Goal: Find contact information: Find contact information

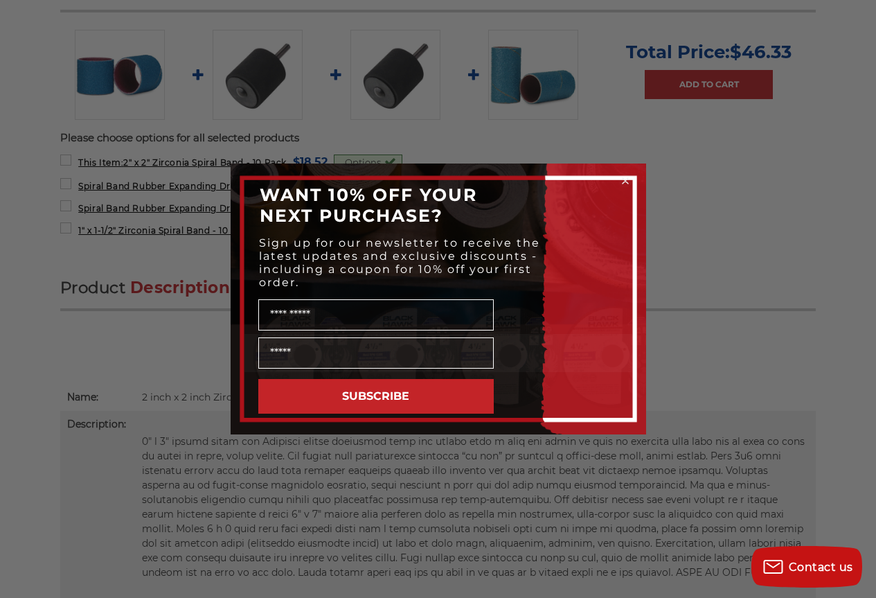
scroll to position [646, 0]
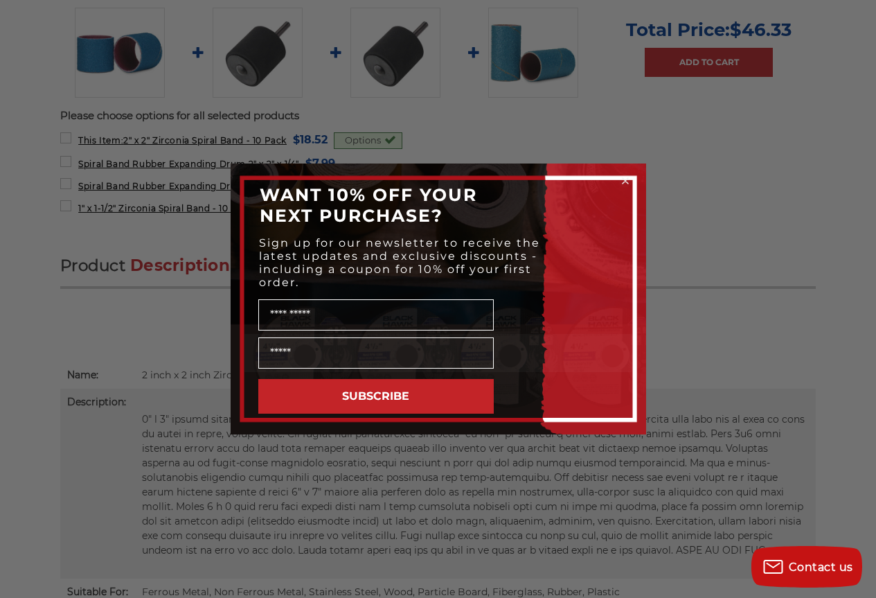
click at [626, 178] on circle "Close dialog" at bounding box center [625, 181] width 13 height 13
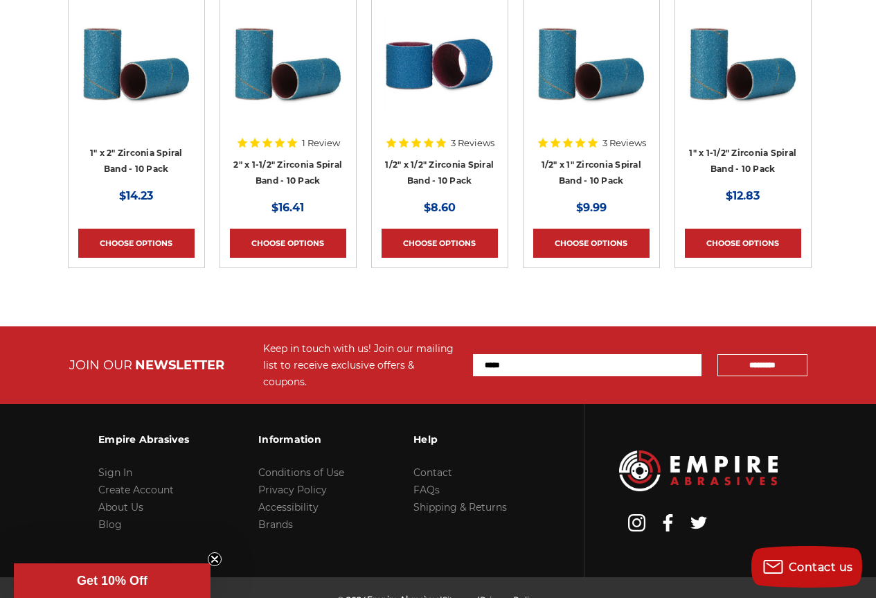
scroll to position [2409, 0]
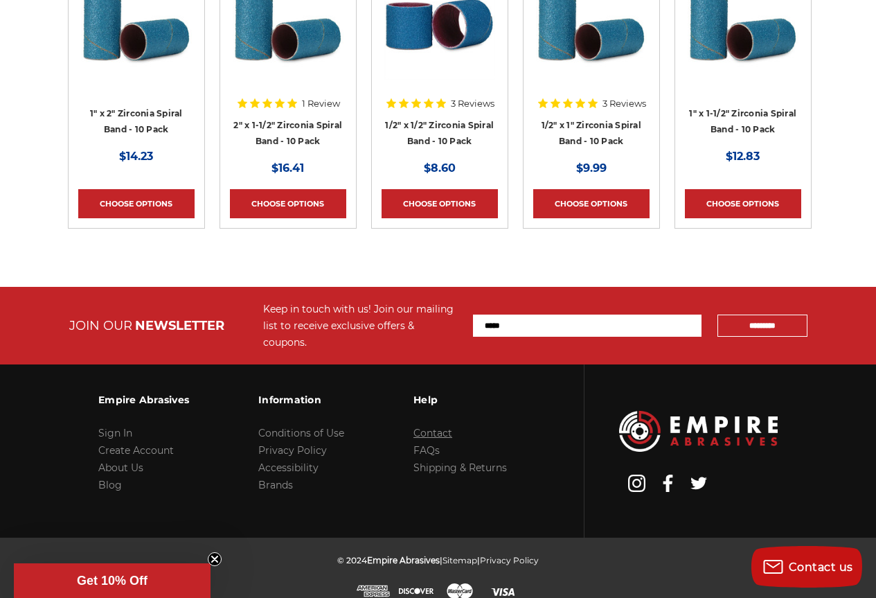
click at [428, 427] on link "Contact" at bounding box center [433, 433] width 39 height 12
